Goal: Task Accomplishment & Management: Manage account settings

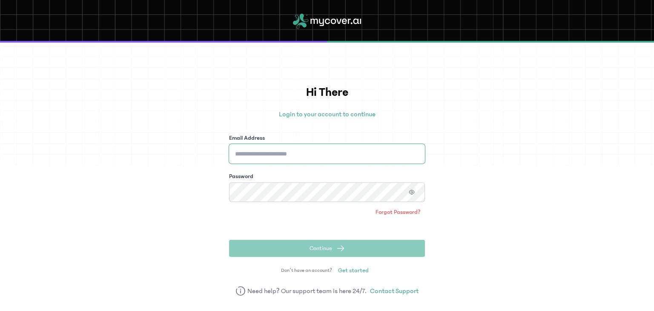
click at [312, 161] on input "Email Address" at bounding box center [327, 154] width 196 height 20
type input "**********"
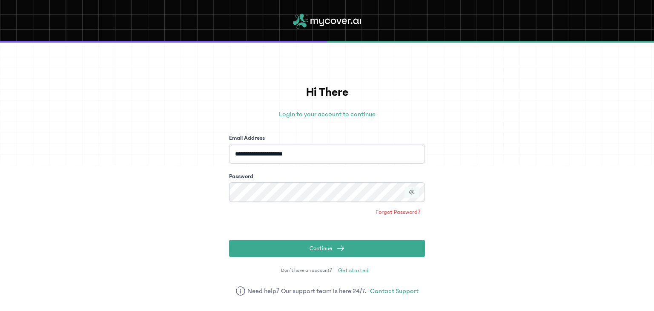
click at [412, 189] on icon "button" at bounding box center [412, 192] width 6 height 6
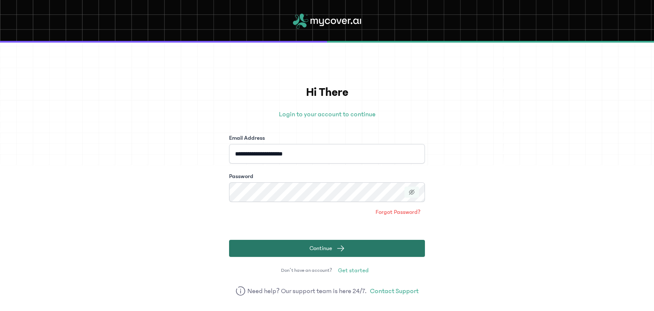
click at [335, 253] on button "Continue" at bounding box center [327, 248] width 196 height 17
click at [312, 249] on span "Continue" at bounding box center [321, 248] width 23 height 9
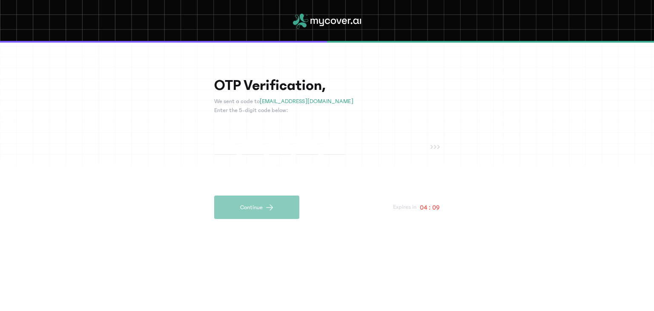
type input "*"
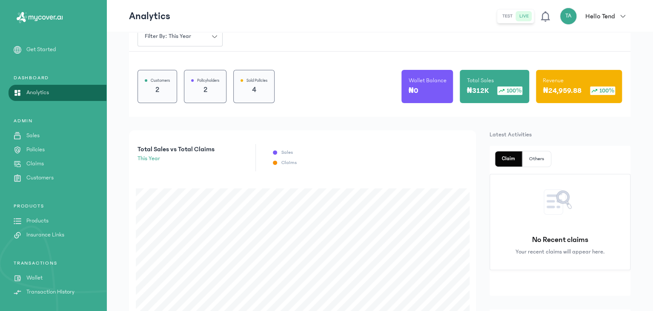
scroll to position [60, 0]
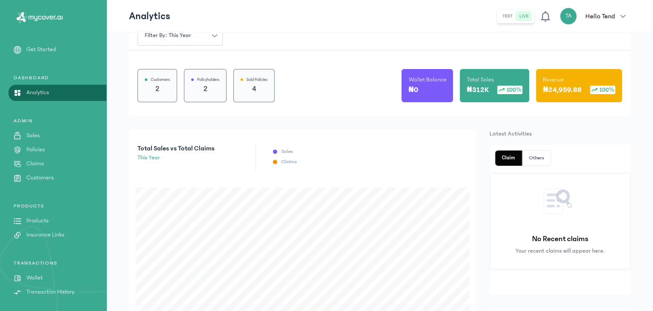
click at [35, 260] on div "PRODUCTS Products Insurance Links" at bounding box center [53, 278] width 106 height 37
click at [35, 220] on p "Products" at bounding box center [37, 220] width 22 height 9
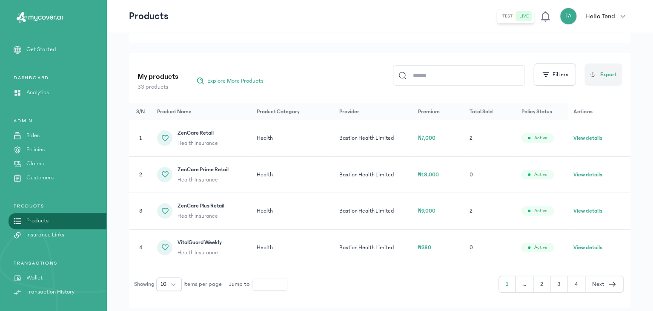
scroll to position [83, 0]
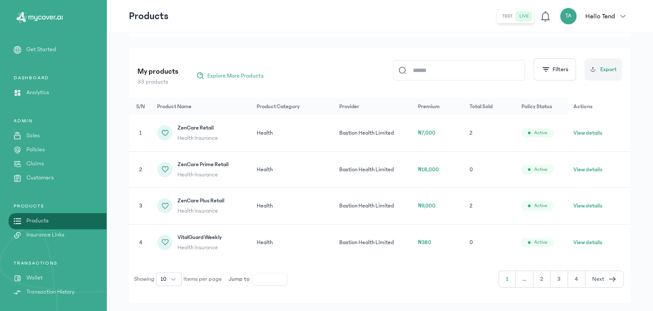
click at [615, 277] on icon "button" at bounding box center [612, 279] width 9 height 10
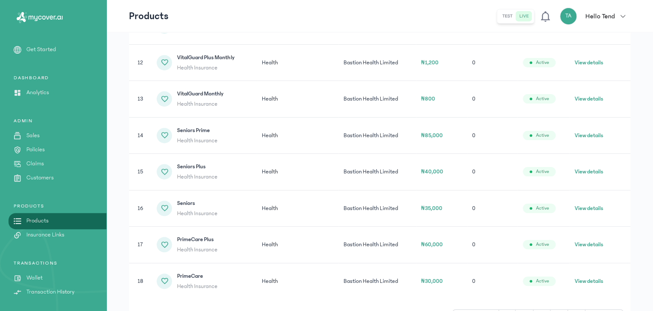
scroll to position [247, 0]
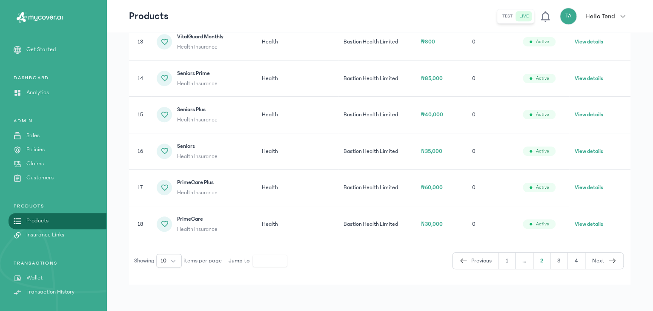
click at [607, 262] on button "Next" at bounding box center [605, 261] width 38 height 16
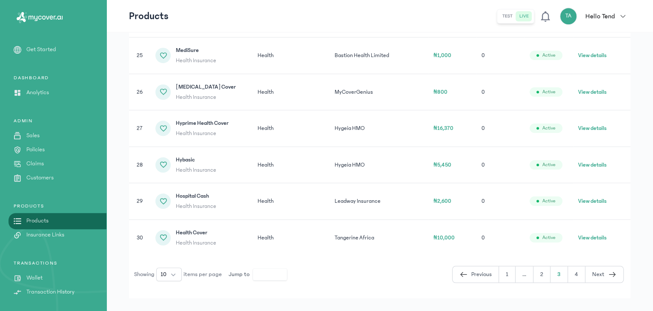
scroll to position [316, 0]
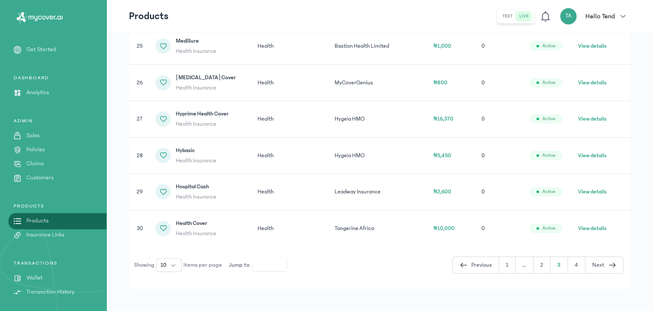
click at [615, 268] on icon "button" at bounding box center [612, 265] width 9 height 10
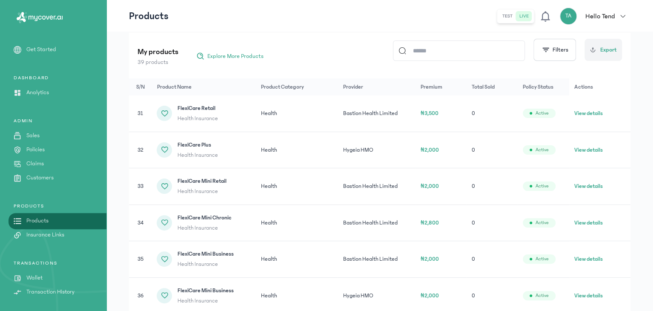
scroll to position [103, 0]
click at [32, 277] on p "Wallet" at bounding box center [34, 277] width 16 height 9
